Goal: Browse casually

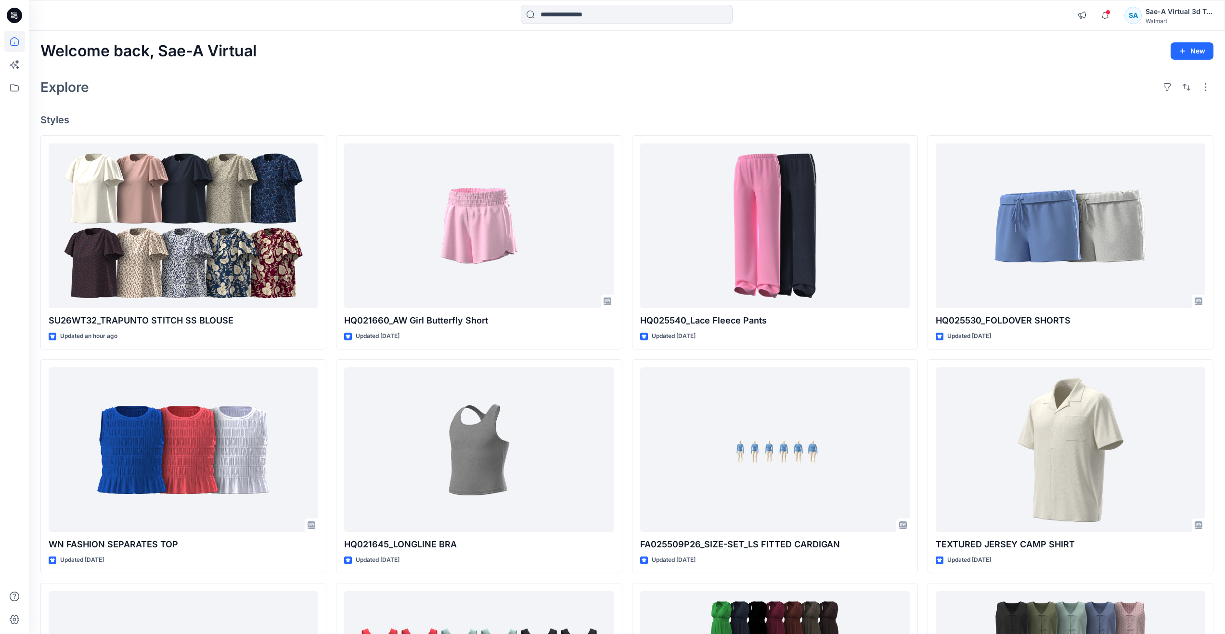
click at [300, 85] on div "Explore" at bounding box center [626, 87] width 1173 height 23
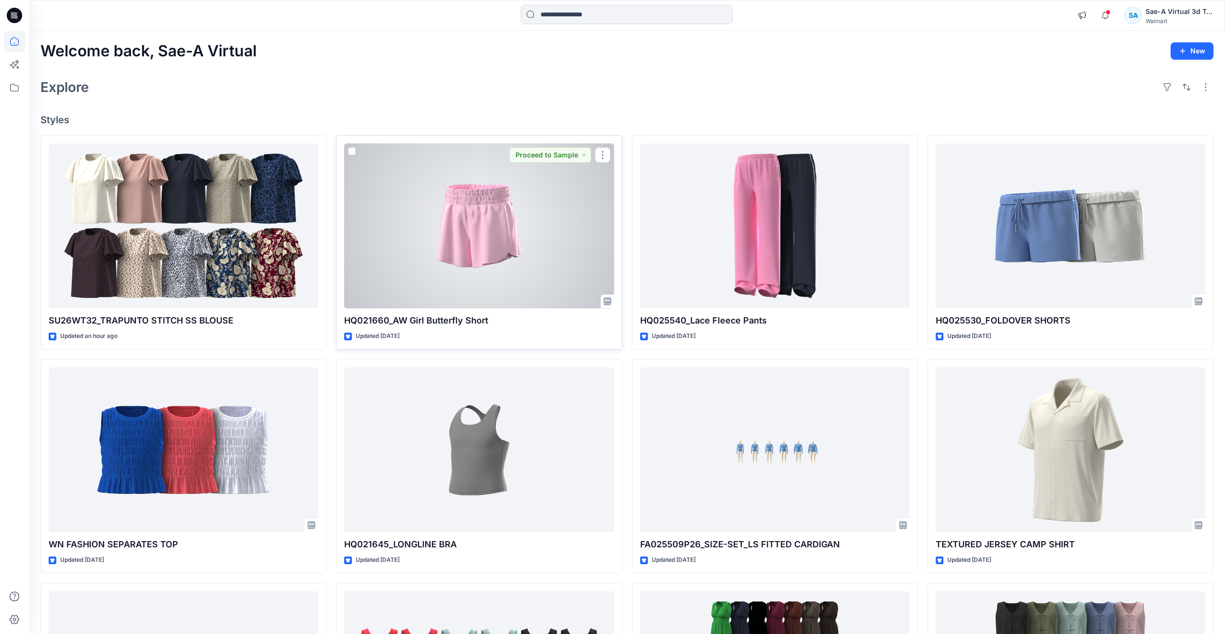
click at [456, 247] on div at bounding box center [479, 225] width 270 height 165
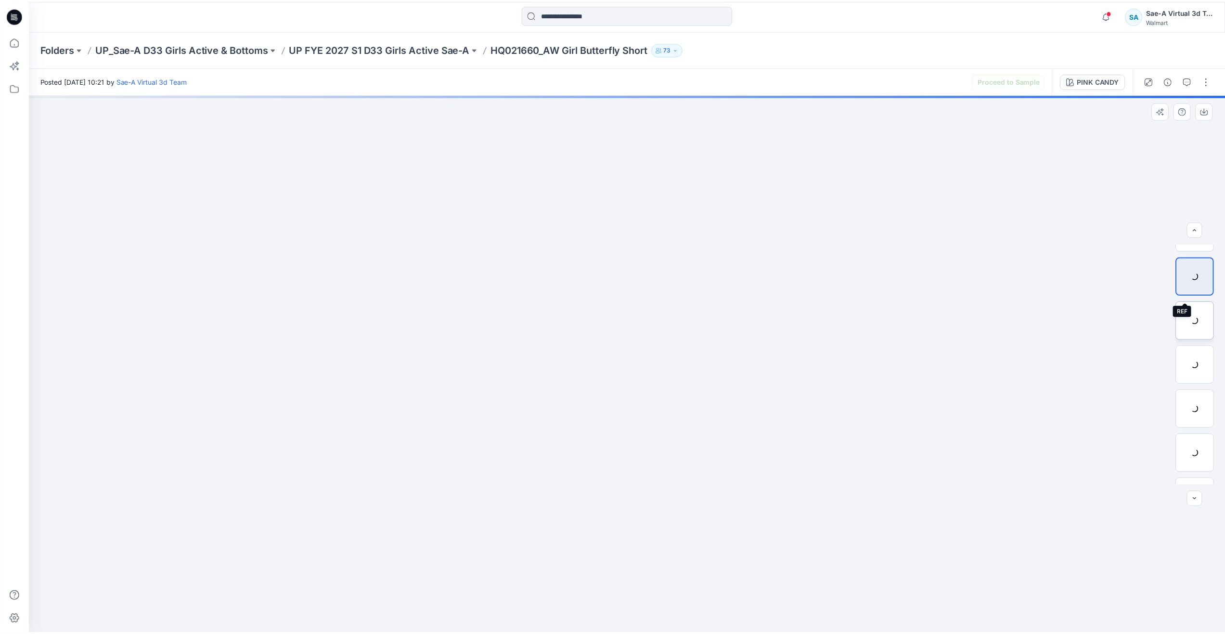
scroll to position [64, 0]
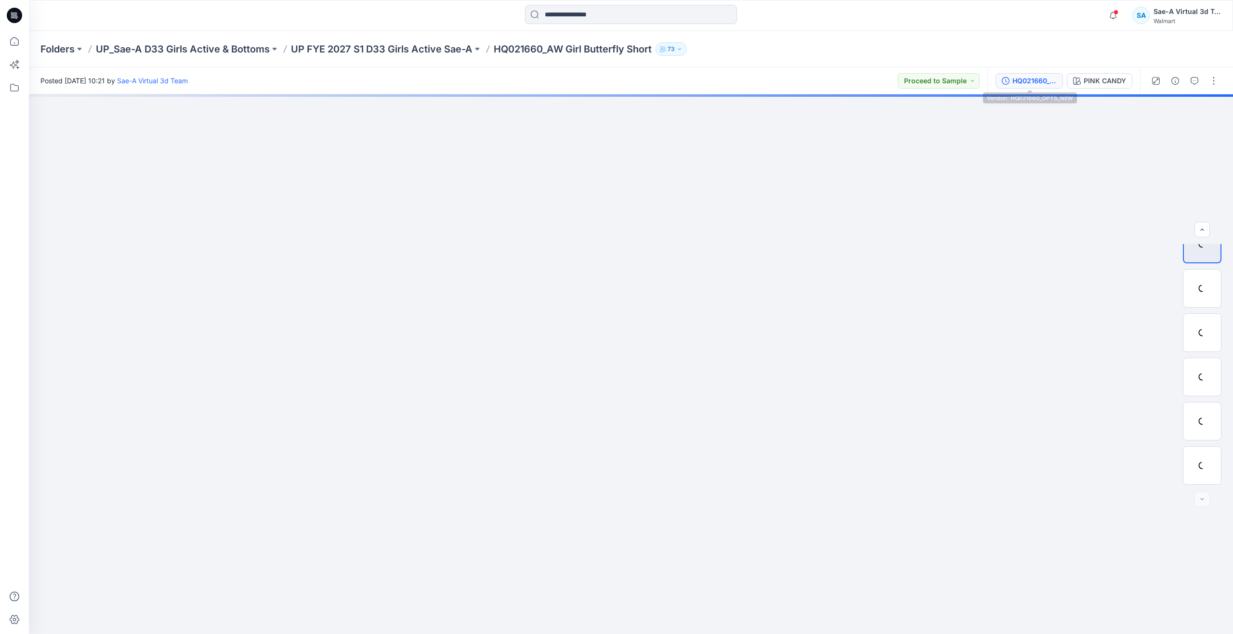
click at [1051, 84] on div "HQ021660_OPT5_NEW" at bounding box center [1034, 81] width 44 height 11
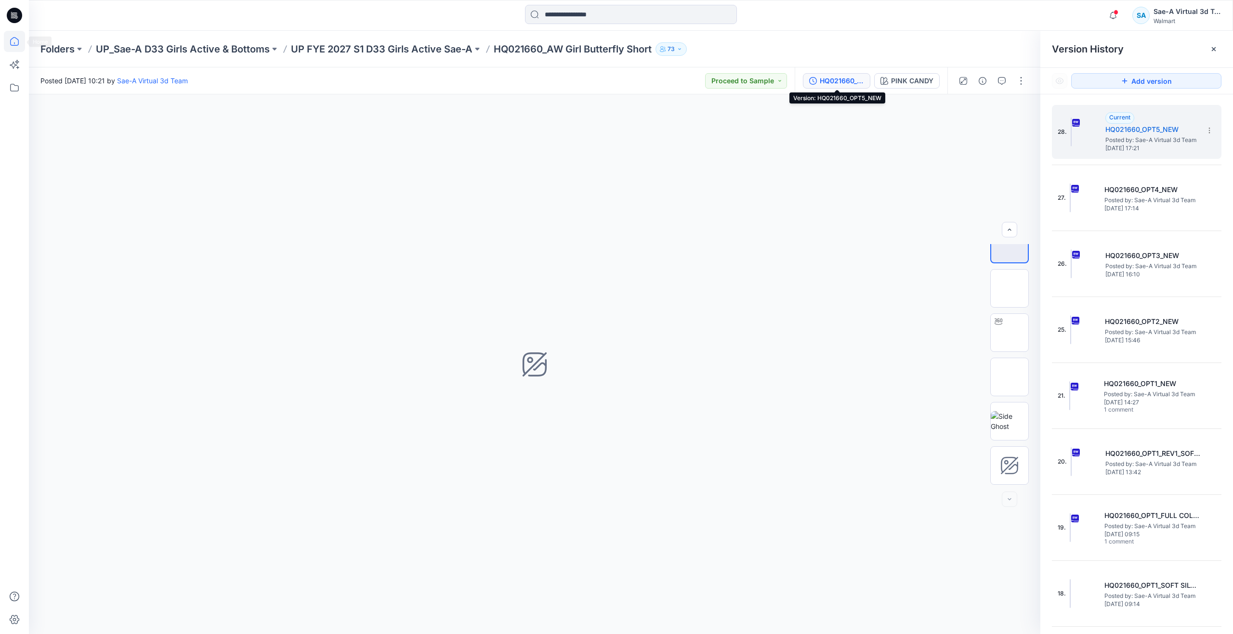
click at [14, 39] on icon at bounding box center [14, 41] width 21 height 21
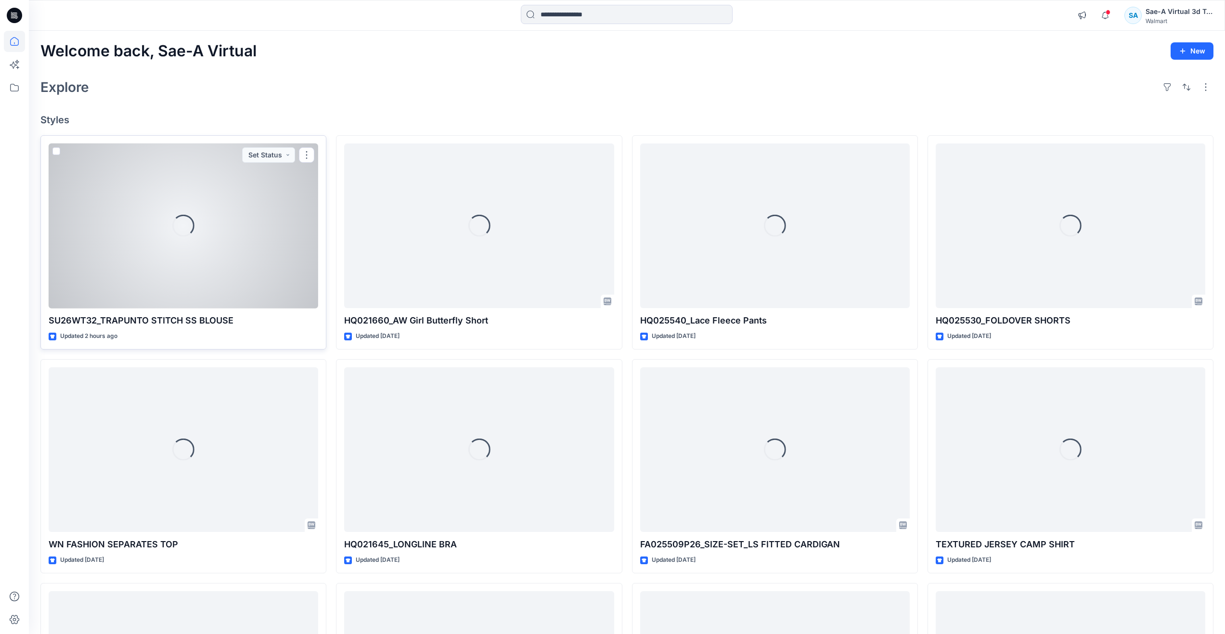
click at [182, 277] on div "Loading..." at bounding box center [184, 225] width 270 height 165
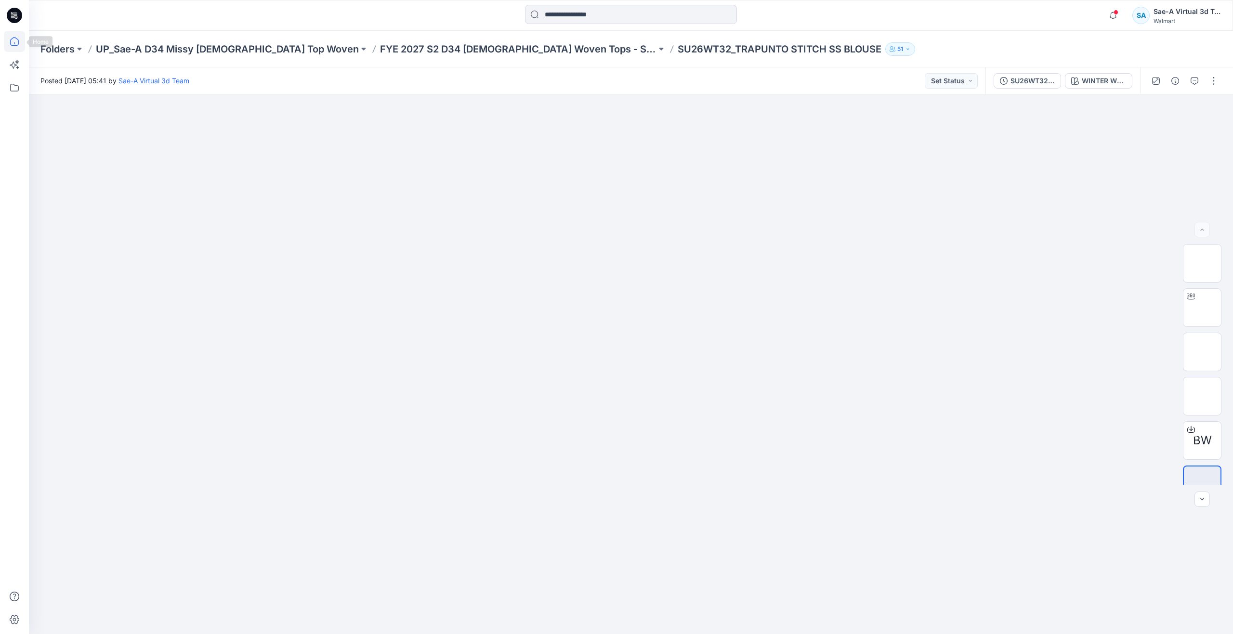
click at [20, 45] on icon at bounding box center [14, 41] width 21 height 21
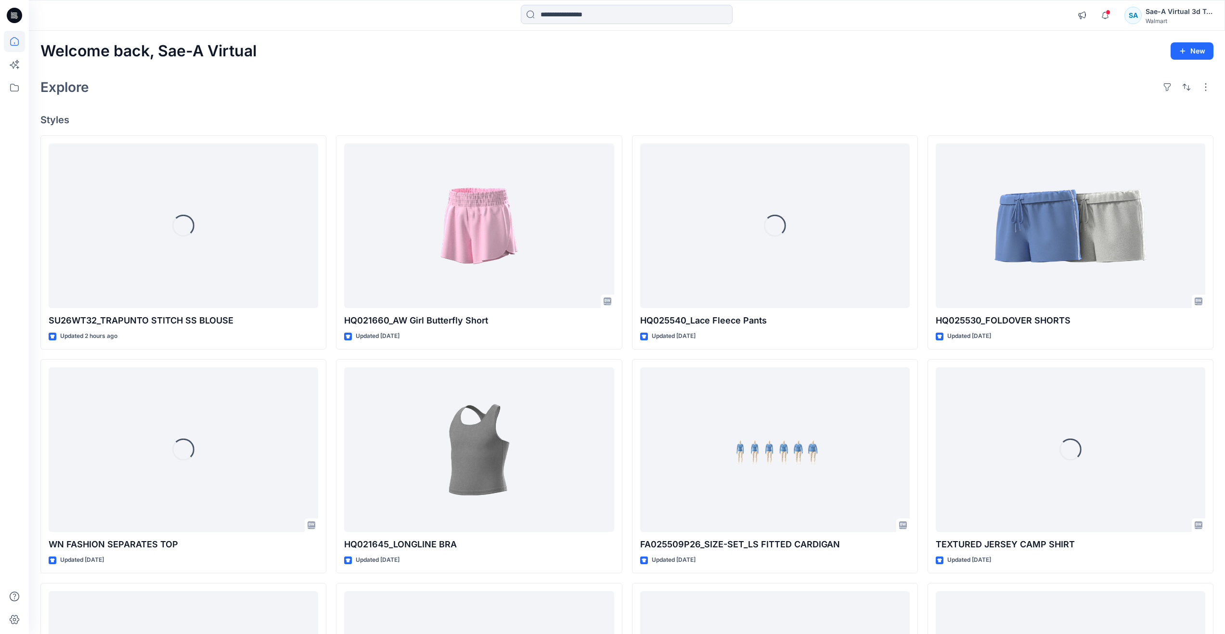
click at [216, 98] on div "Explore" at bounding box center [626, 87] width 1173 height 23
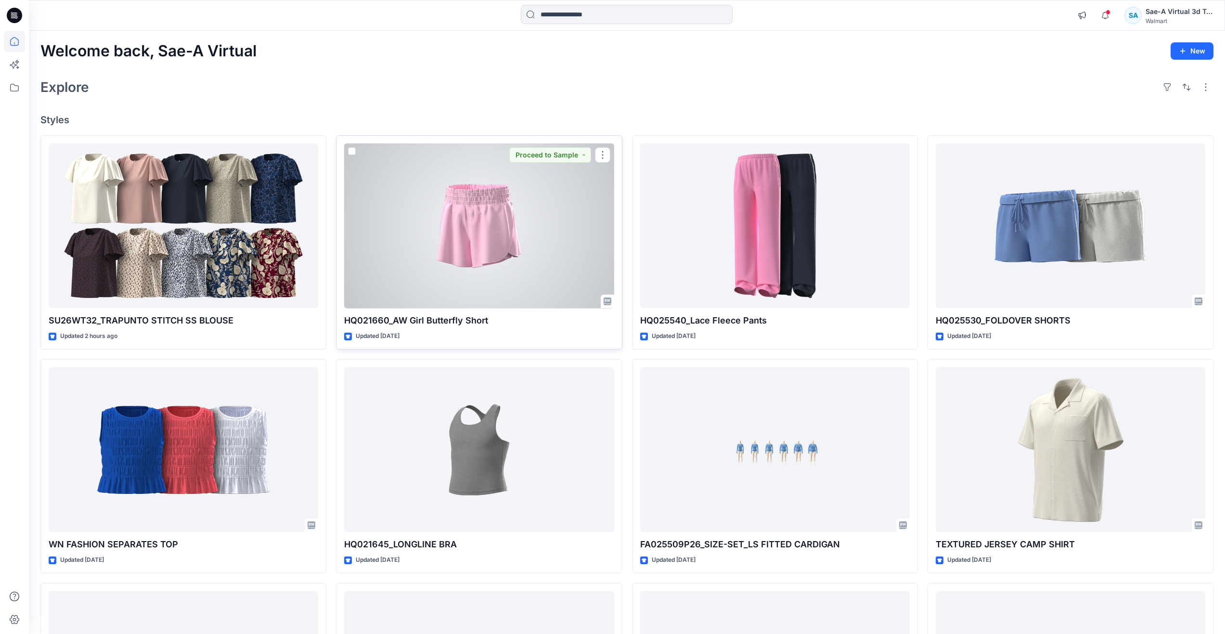
click at [390, 287] on div at bounding box center [479, 225] width 270 height 165
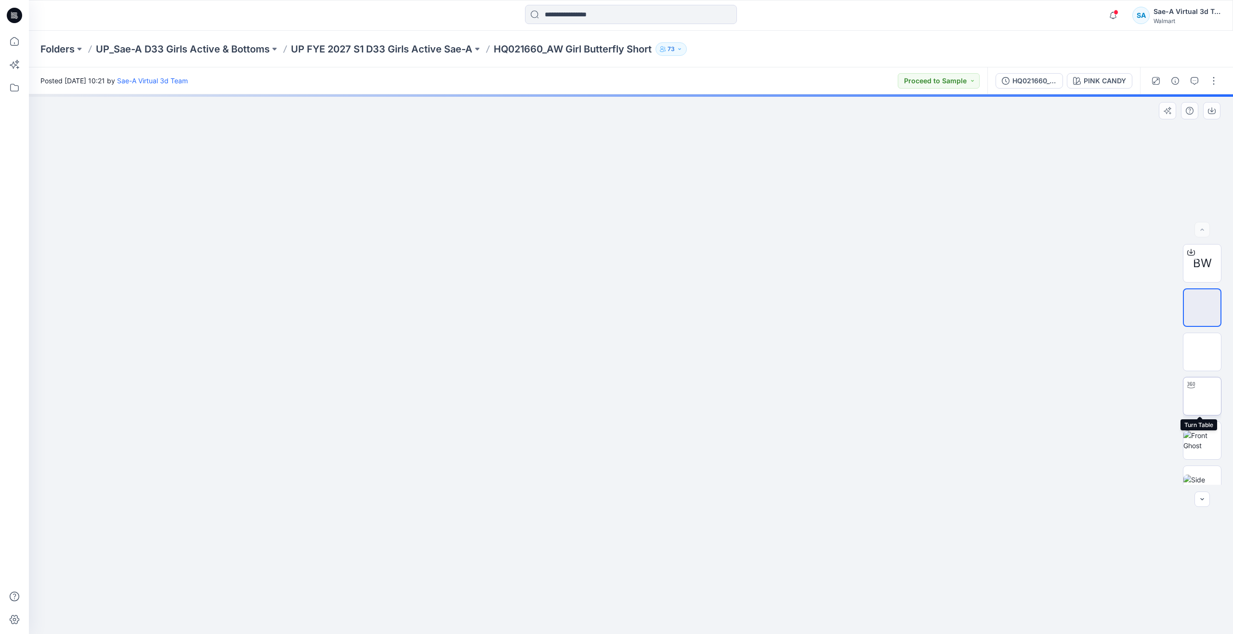
click at [1202, 396] on img at bounding box center [1202, 396] width 0 height 0
drag, startPoint x: 630, startPoint y: 621, endPoint x: 569, endPoint y: 548, distance: 95.4
click at [569, 548] on div at bounding box center [631, 364] width 1204 height 540
click at [14, 38] on icon at bounding box center [14, 41] width 21 height 21
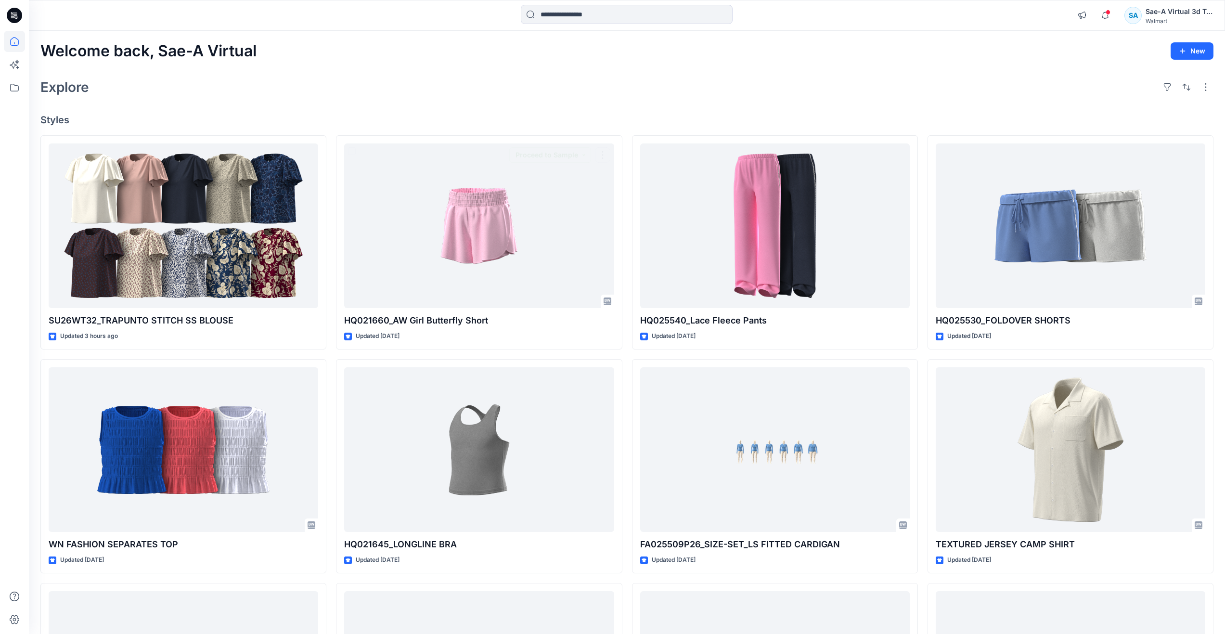
click at [393, 78] on div "Explore" at bounding box center [626, 87] width 1173 height 23
